Goal: Information Seeking & Learning: Find specific fact

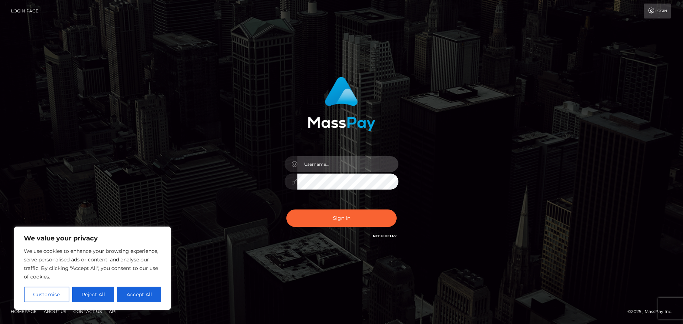
click at [318, 163] on input "text" at bounding box center [348, 164] width 101 height 16
type input "hello.feetfinder"
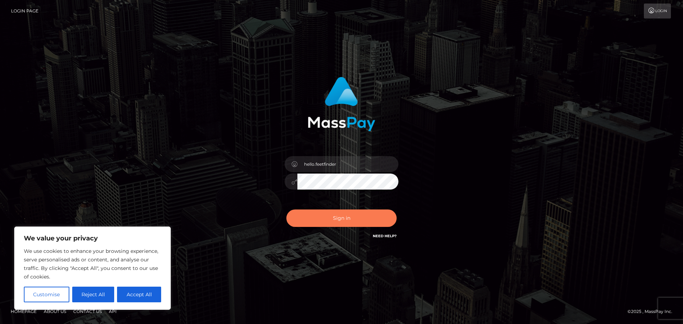
click at [335, 216] on button "Sign in" at bounding box center [341, 218] width 110 height 17
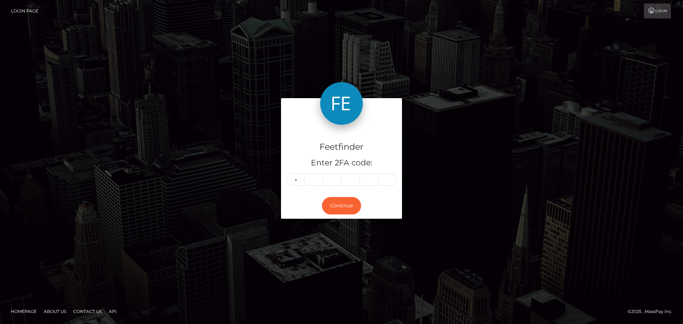
type input "0"
type input "4"
type input "0"
type input "5"
type input "3"
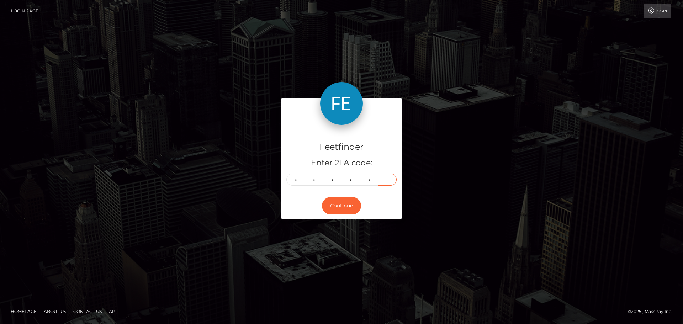
type input "0"
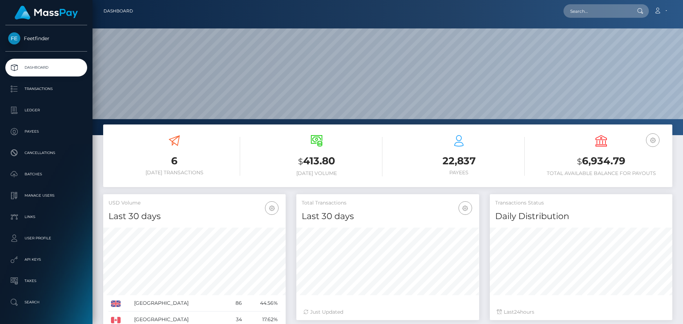
scroll to position [126, 183]
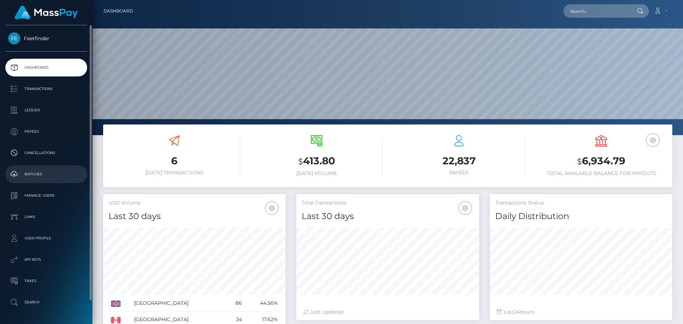
click at [33, 175] on p "Batches" at bounding box center [46, 174] width 76 height 11
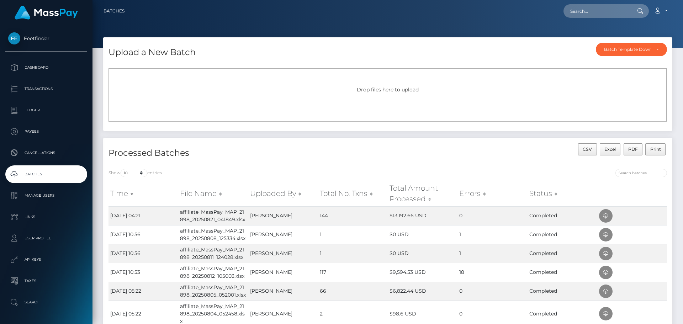
click at [381, 93] on div "Drop files here to upload" at bounding box center [387, 89] width 543 height 7
click at [374, 85] on div "Drop files here to upload" at bounding box center [388, 94] width 559 height 53
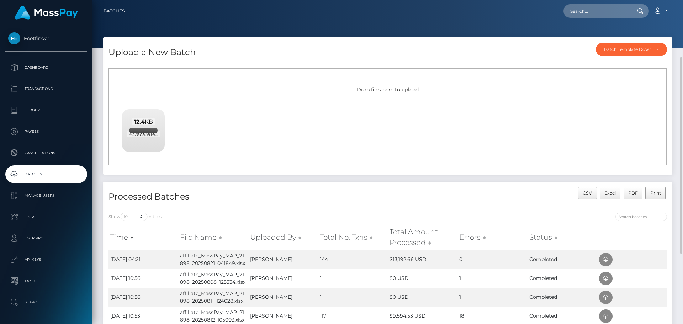
scroll to position [71, 0]
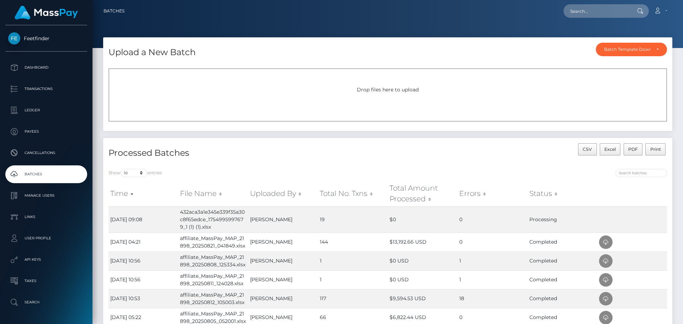
scroll to position [71, 0]
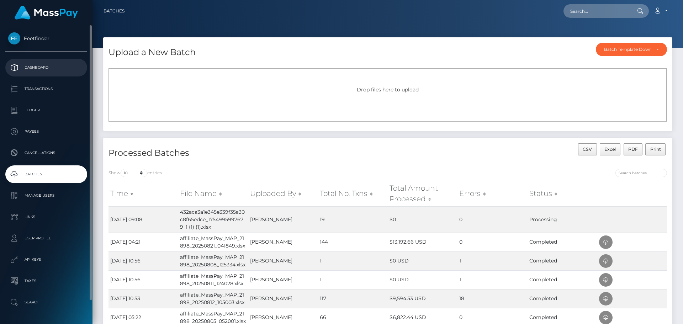
click at [40, 69] on p "Dashboard" at bounding box center [46, 67] width 76 height 11
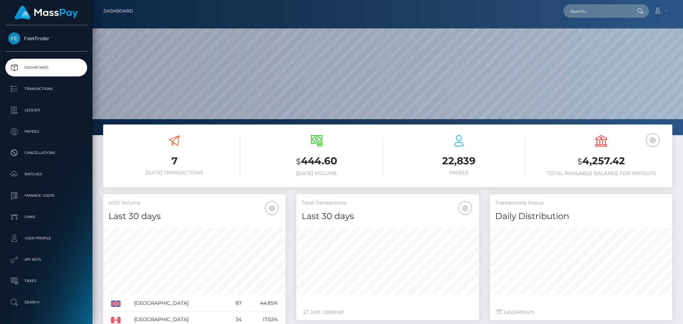
scroll to position [126, 183]
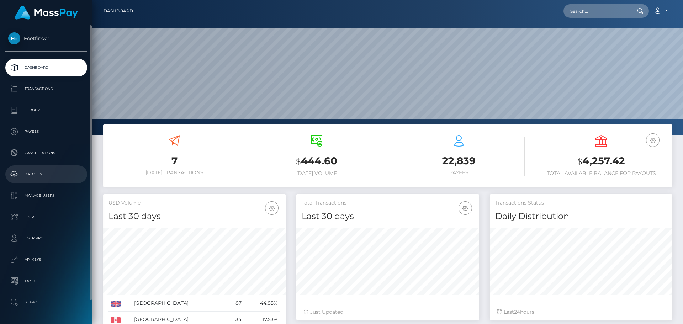
click at [31, 174] on p "Batches" at bounding box center [46, 174] width 76 height 11
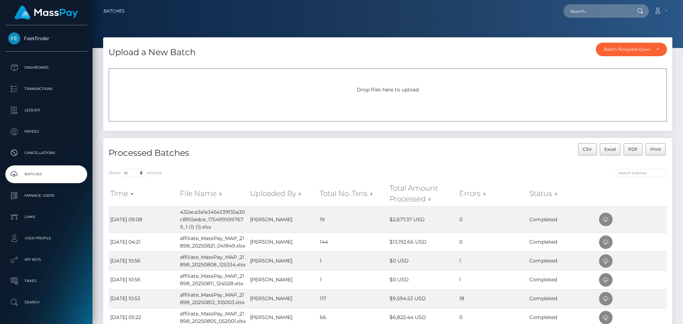
scroll to position [36, 0]
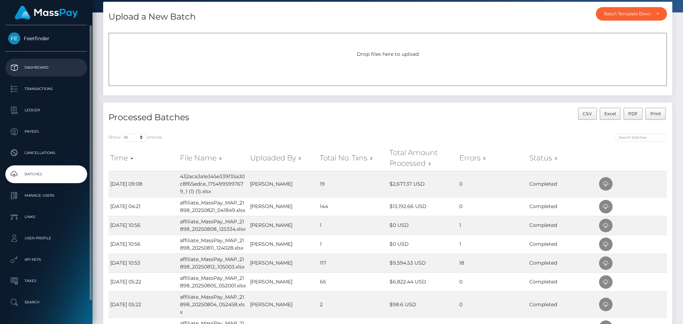
click at [43, 70] on p "Dashboard" at bounding box center [46, 67] width 76 height 11
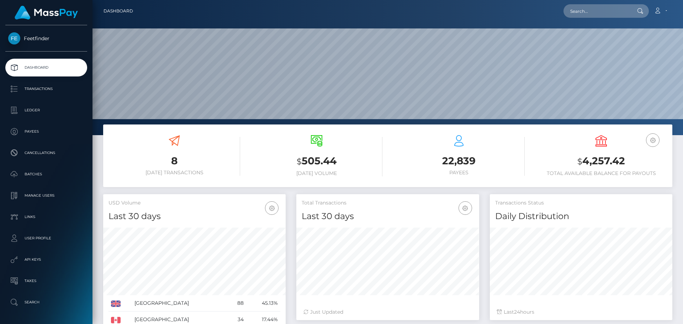
scroll to position [126, 183]
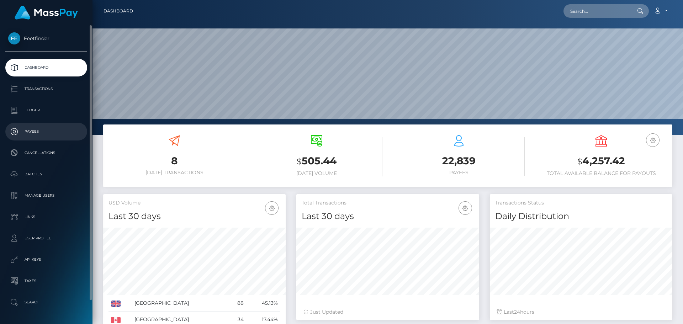
click at [31, 132] on p "Payees" at bounding box center [46, 131] width 76 height 11
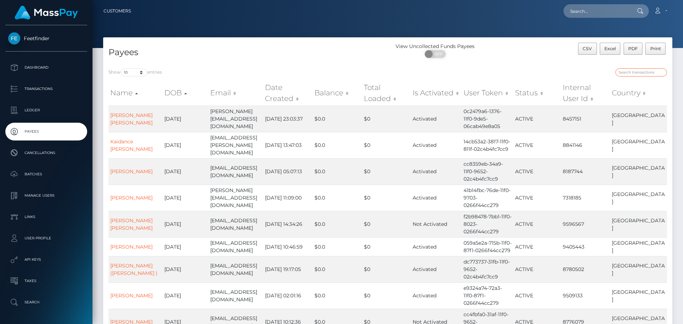
click at [641, 73] on input "search" at bounding box center [642, 72] width 52 height 8
paste input "[EMAIL_ADDRESS][DOMAIN_NAME]"
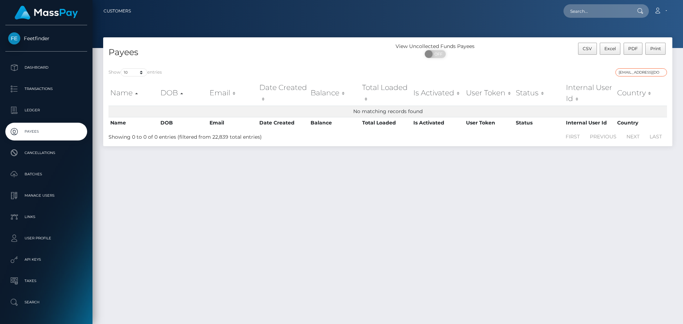
type input "[EMAIL_ADDRESS][DOMAIN_NAME]"
click at [662, 72] on input "[EMAIL_ADDRESS][DOMAIN_NAME]" at bounding box center [642, 72] width 52 height 8
click at [642, 11] on icon at bounding box center [640, 11] width 6 height 6
click at [640, 7] on div at bounding box center [640, 11] width 19 height 14
click at [587, 9] on input "text" at bounding box center [597, 11] width 67 height 14
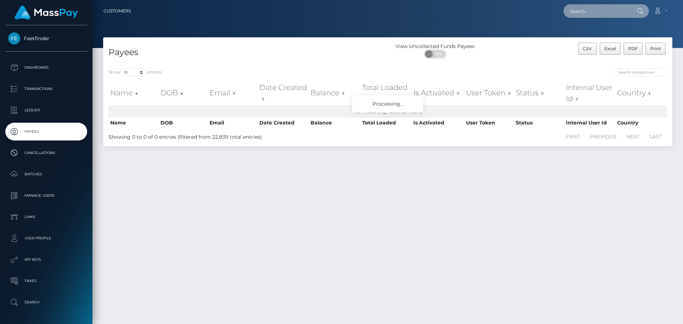
paste input "[EMAIL_ADDRESS][DOMAIN_NAME]"
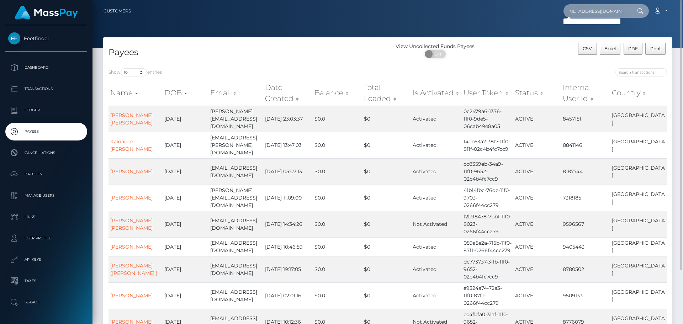
click at [630, 9] on input "[EMAIL_ADDRESS][DOMAIN_NAME]" at bounding box center [597, 11] width 67 height 14
type input "[EMAIL_ADDRESS][DOMAIN_NAME]"
click at [519, 65] on div "Show 10 25 50 100 250 entries Name DOB Email Date Created Balance Total Loaded …" at bounding box center [387, 227] width 569 height 328
click at [636, 76] on input "search" at bounding box center [642, 72] width 52 height 8
paste input "M_9396280"
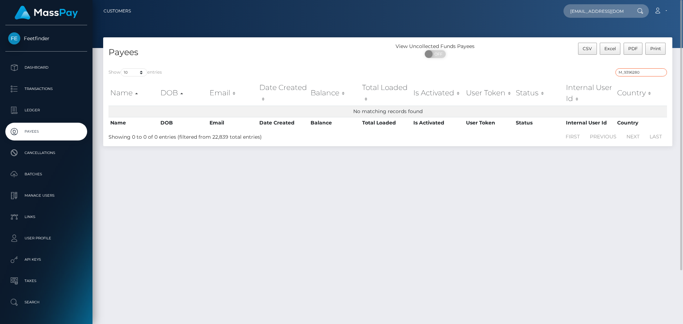
click at [647, 72] on input "M_9396280" at bounding box center [642, 72] width 52 height 8
paste input "[PERSON_NAME][EMAIL_ADDRESS][DOMAIN_NAME]"
click at [638, 72] on input "[PERSON_NAME][EMAIL_ADDRESS][DOMAIN_NAME]" at bounding box center [642, 72] width 52 height 8
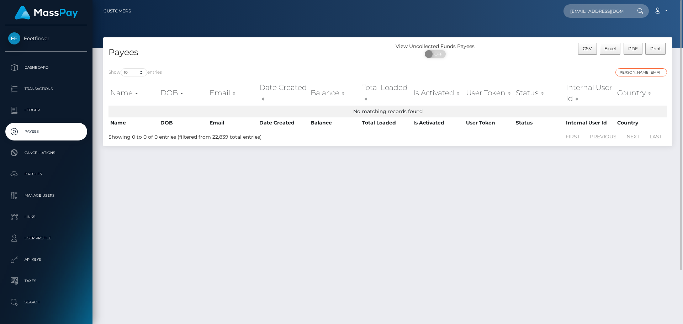
click at [638, 72] on input "[PERSON_NAME][EMAIL_ADDRESS][DOMAIN_NAME]" at bounding box center [642, 72] width 52 height 8
paste input "[PERSON_NAME]"
type input "[PERSON_NAME]"
drag, startPoint x: 651, startPoint y: 72, endPoint x: 610, endPoint y: 72, distance: 41.3
click at [610, 72] on div "[PERSON_NAME]" at bounding box center [530, 73] width 274 height 10
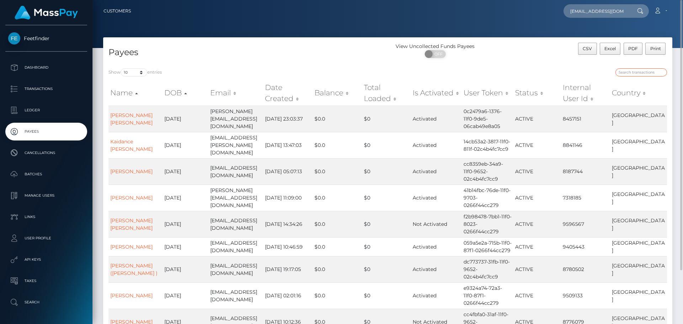
paste input "1fd74df9-75d7-11f0-9703-0266f44cc279"
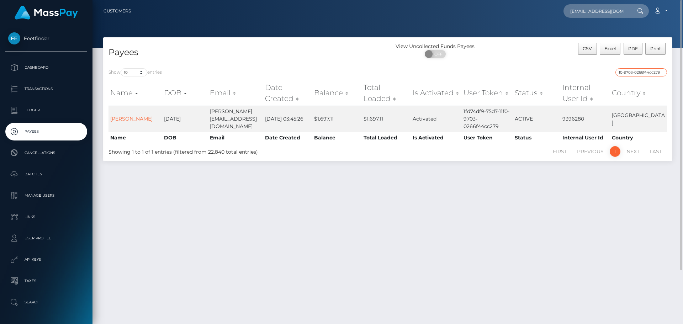
type input "1fd74df9-75d7-11f0-9703-0266f44cc279"
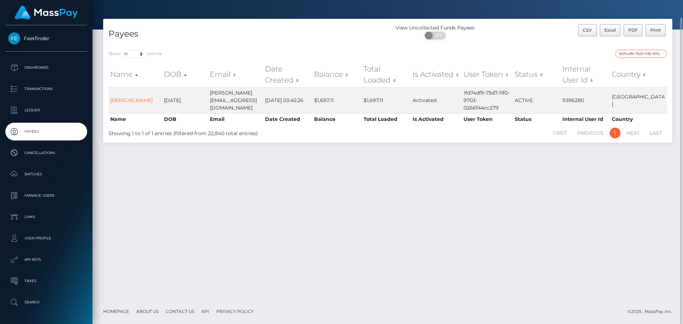
scroll to position [0, 0]
